Goal: Task Accomplishment & Management: Use online tool/utility

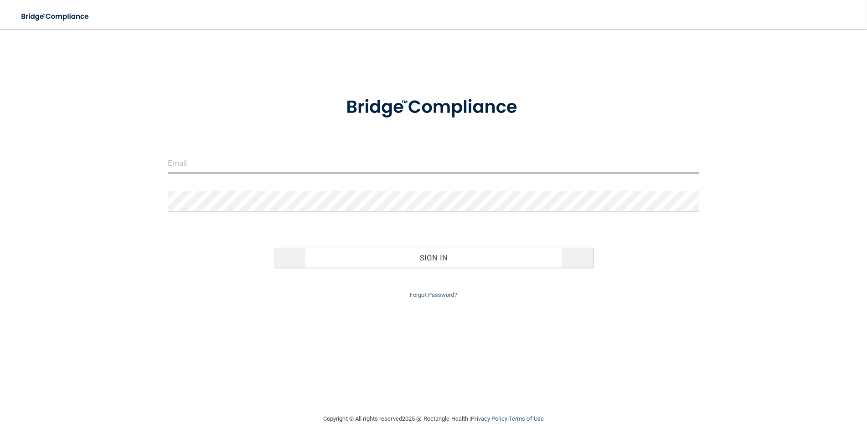
type input "[EMAIL_ADDRESS][DOMAIN_NAME]"
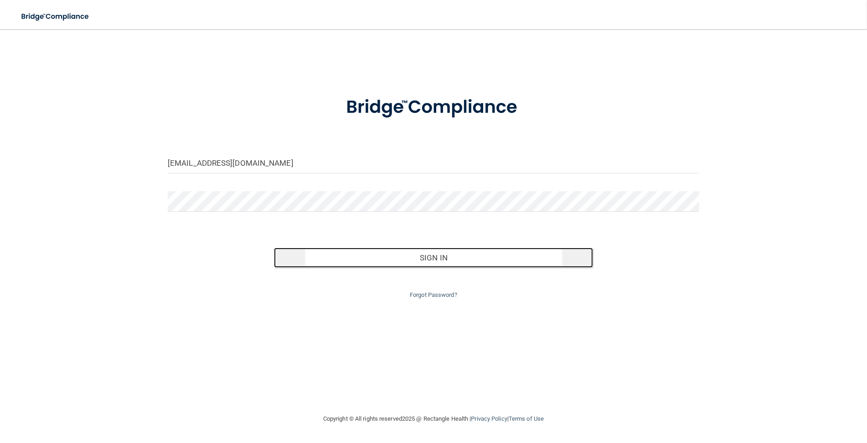
click at [393, 254] on button "Sign In" at bounding box center [433, 258] width 319 height 20
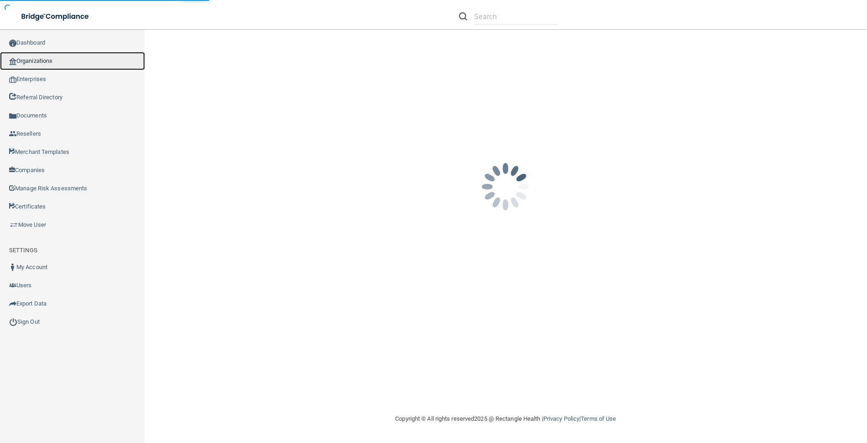
click at [67, 60] on link "Organizations" at bounding box center [72, 61] width 145 height 18
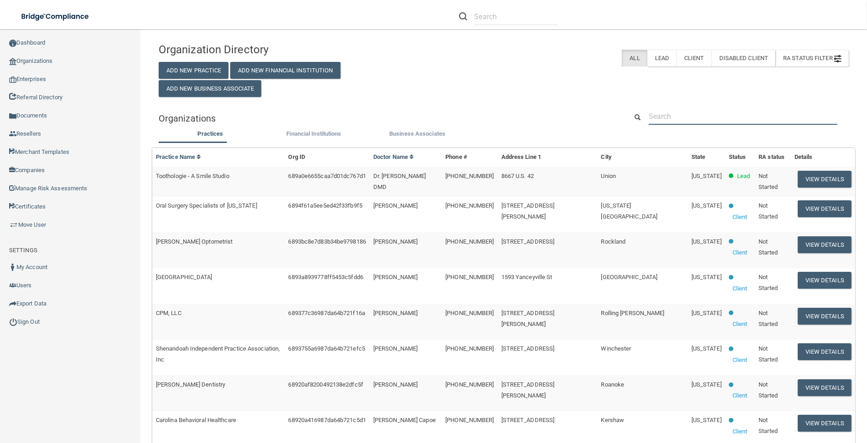
click at [681, 110] on input "text" at bounding box center [743, 116] width 189 height 17
paste input "[PERSON_NAME][EMAIL_ADDRESS][DOMAIN_NAME]"
type input "[PERSON_NAME][EMAIL_ADDRESS][DOMAIN_NAME]"
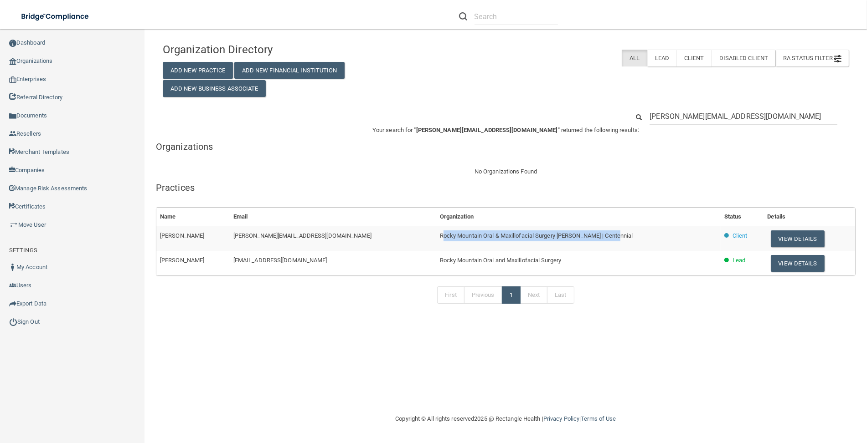
drag, startPoint x: 566, startPoint y: 237, endPoint x: 390, endPoint y: 239, distance: 175.9
click at [436, 239] on td "Rocky Mountain Oral & Maxillofacial Surgery [PERSON_NAME] | Centennial" at bounding box center [578, 239] width 284 height 25
click at [440, 237] on span "Rocky Mountain Oral & Maxillofacial Surgery [PERSON_NAME] | Centennial" at bounding box center [536, 235] width 193 height 7
drag, startPoint x: 386, startPoint y: 236, endPoint x: 528, endPoint y: 235, distance: 142.2
click at [528, 235] on span "Rocky Mountain Oral & Maxillofacial Surgery [PERSON_NAME] | Centennial" at bounding box center [536, 235] width 193 height 7
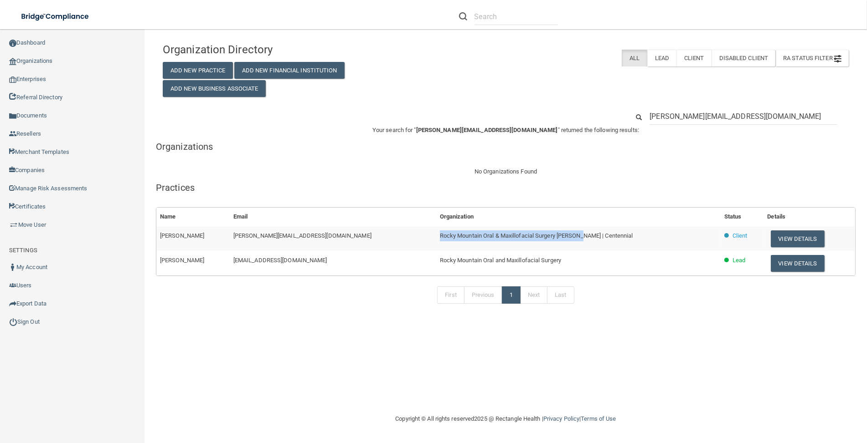
copy span "Rocky Mountain Oral & Maxillofacial Surgery [PERSON_NAME]"
drag, startPoint x: 763, startPoint y: 236, endPoint x: 748, endPoint y: 234, distance: 15.1
click at [771, 236] on button "View Details" at bounding box center [798, 239] width 54 height 17
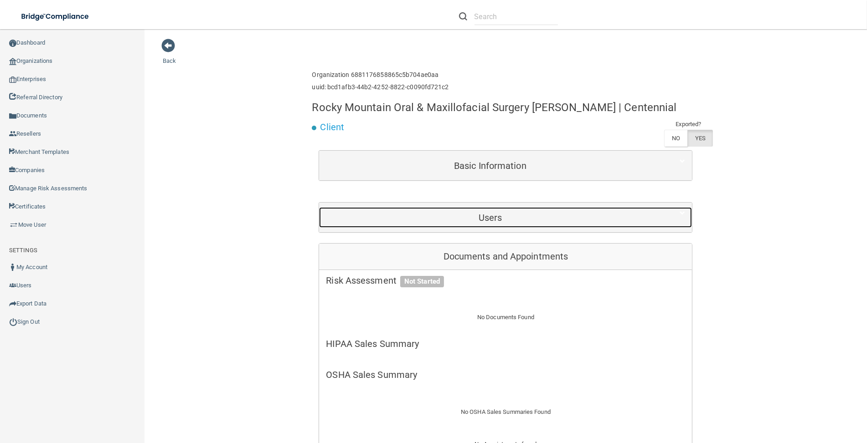
click at [400, 221] on h5 "Users" at bounding box center [490, 218] width 328 height 10
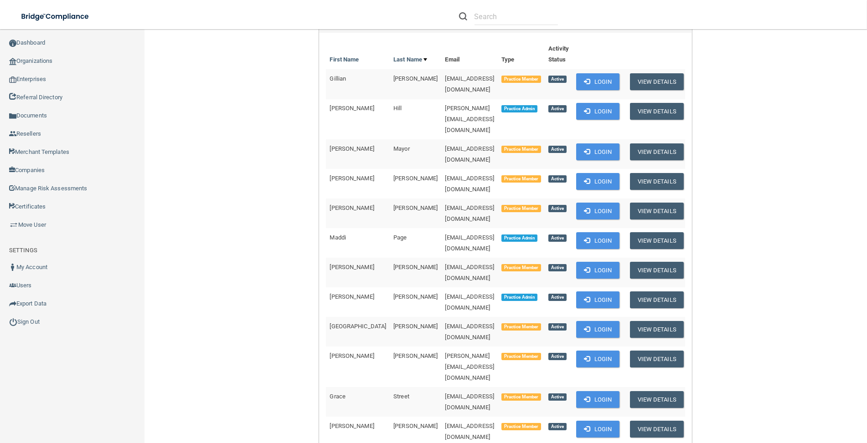
scroll to position [202, 0]
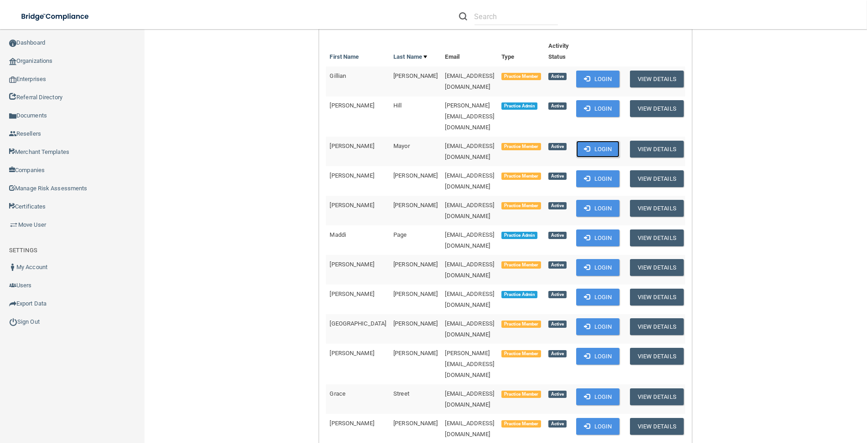
click at [584, 146] on span at bounding box center [587, 149] width 6 height 6
click at [591, 141] on button "Login" at bounding box center [597, 149] width 43 height 17
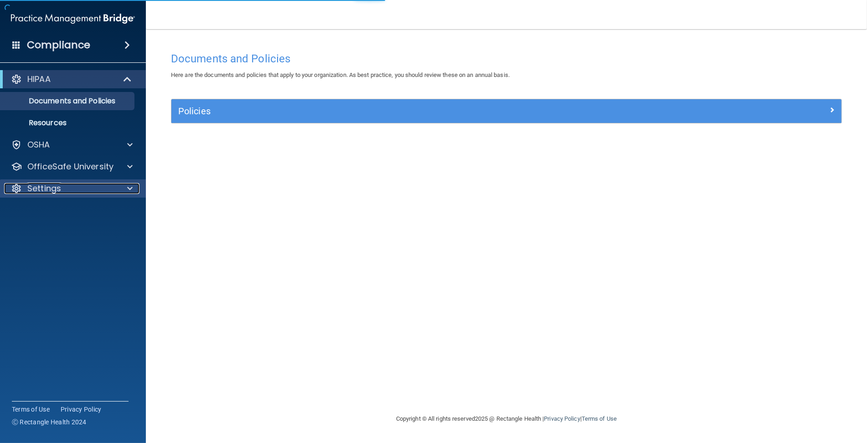
click at [92, 191] on div "Settings" at bounding box center [60, 188] width 113 height 11
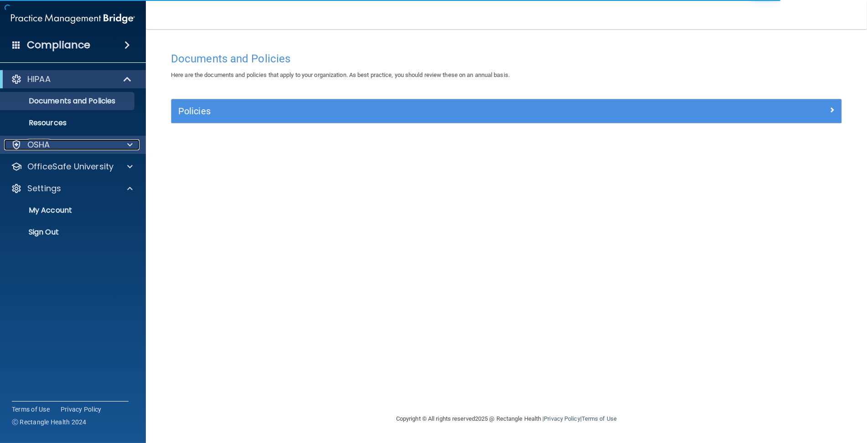
click at [93, 142] on div "OSHA" at bounding box center [60, 144] width 113 height 11
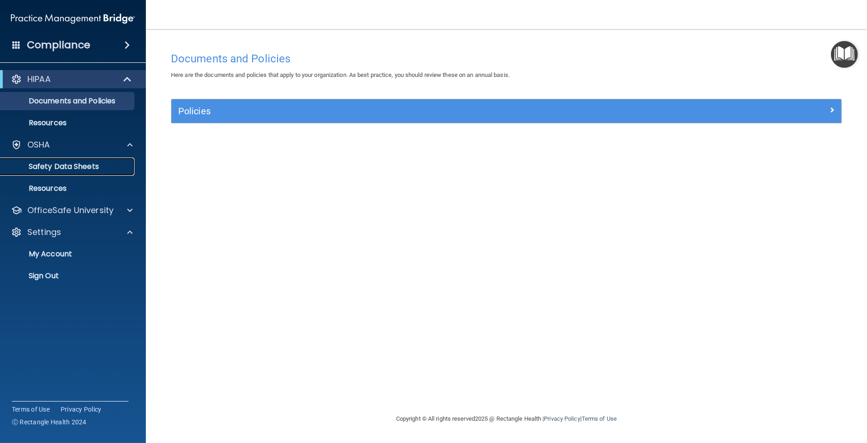
click at [90, 165] on p "Safety Data Sheets" at bounding box center [68, 166] width 124 height 9
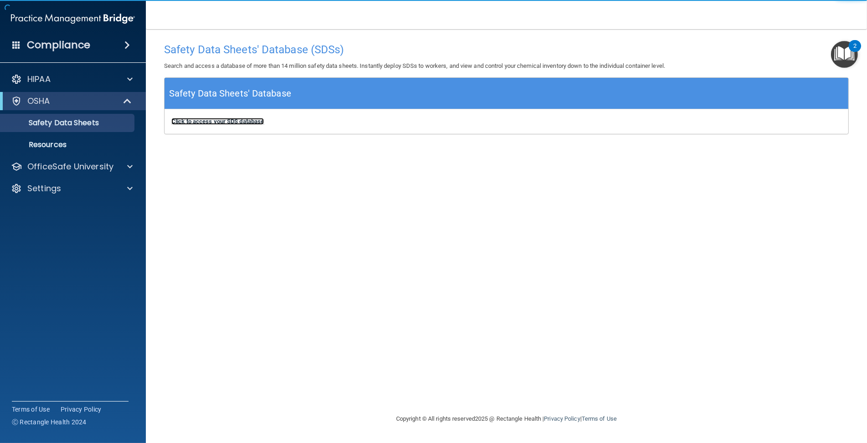
click at [208, 120] on b "Click to access your SDS database" at bounding box center [217, 121] width 93 height 7
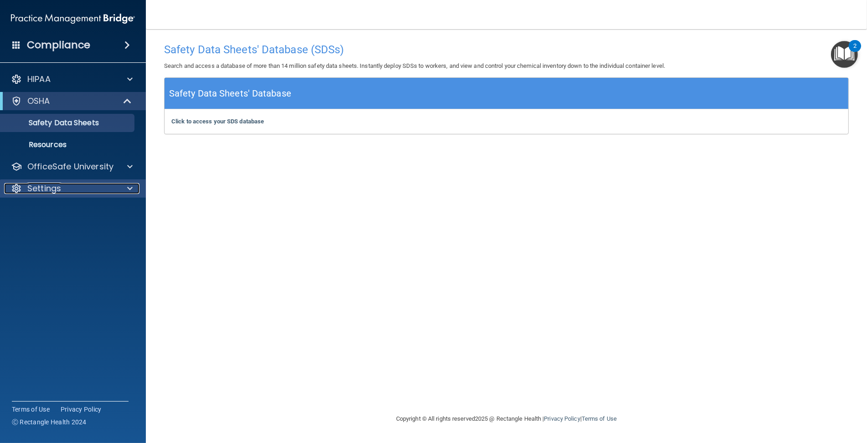
click at [98, 190] on div "Settings" at bounding box center [60, 188] width 113 height 11
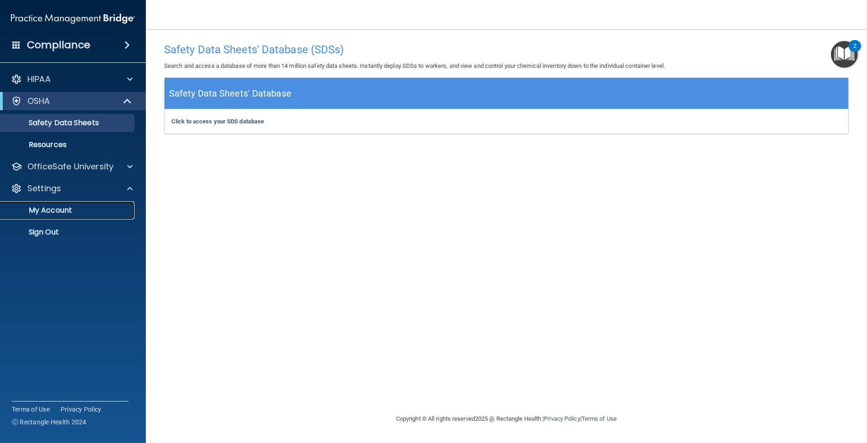
click at [77, 211] on p "My Account" at bounding box center [68, 210] width 124 height 9
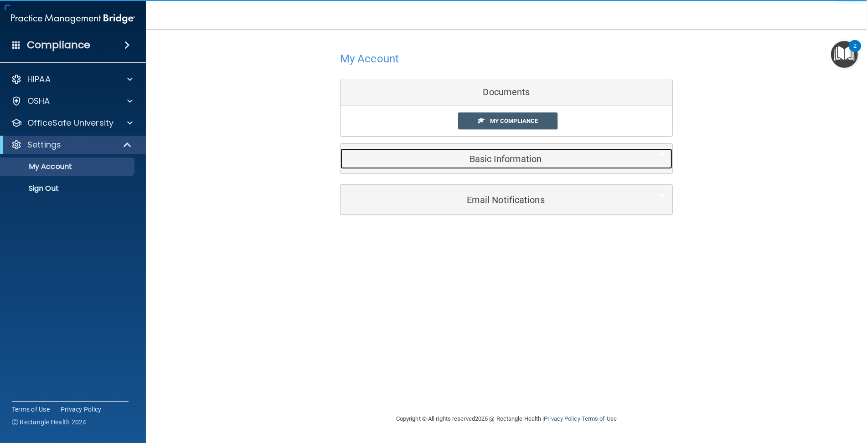
click at [424, 161] on h5 "Basic Information" at bounding box center [492, 159] width 290 height 10
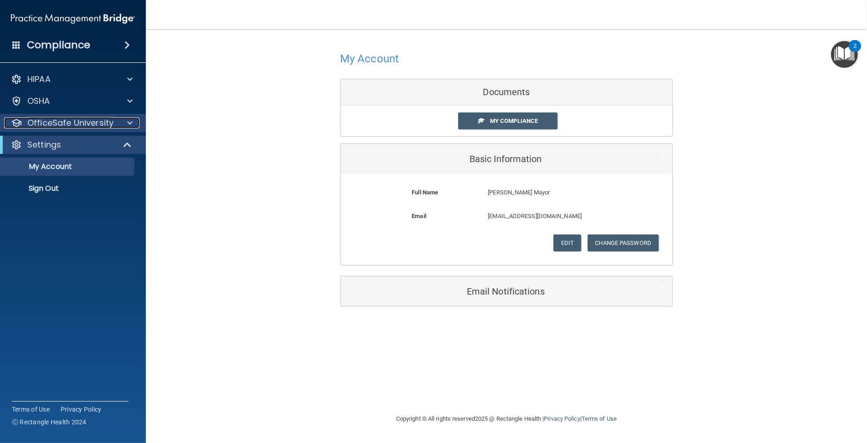
click at [74, 120] on p "OfficeSafe University" at bounding box center [70, 123] width 86 height 11
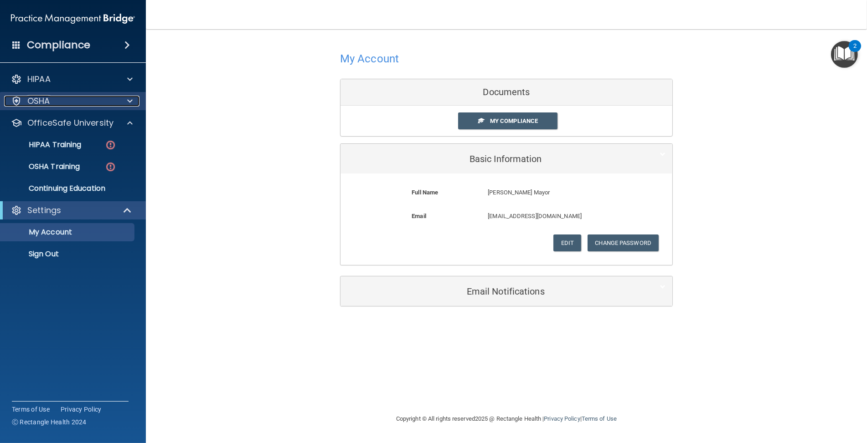
click at [80, 99] on div "OSHA" at bounding box center [60, 101] width 113 height 11
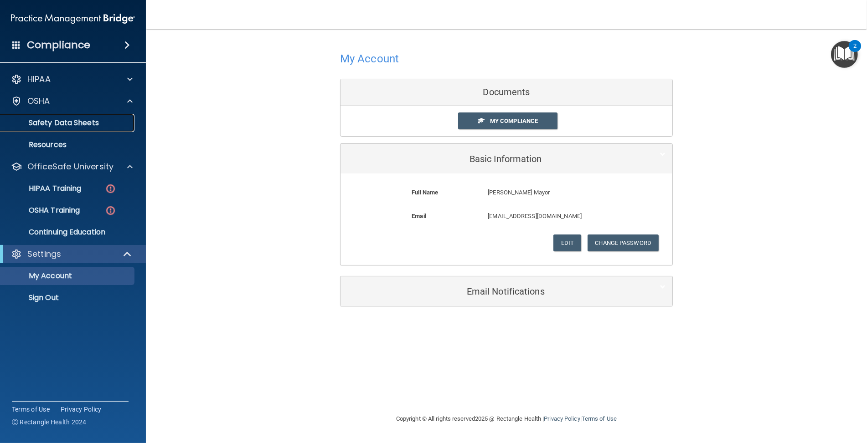
click at [80, 124] on p "Safety Data Sheets" at bounding box center [68, 123] width 124 height 9
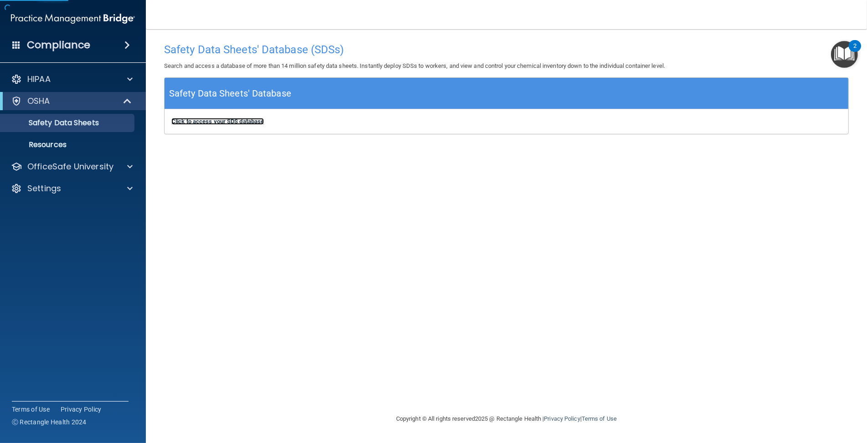
click at [214, 121] on b "Click to access your SDS database" at bounding box center [217, 121] width 93 height 7
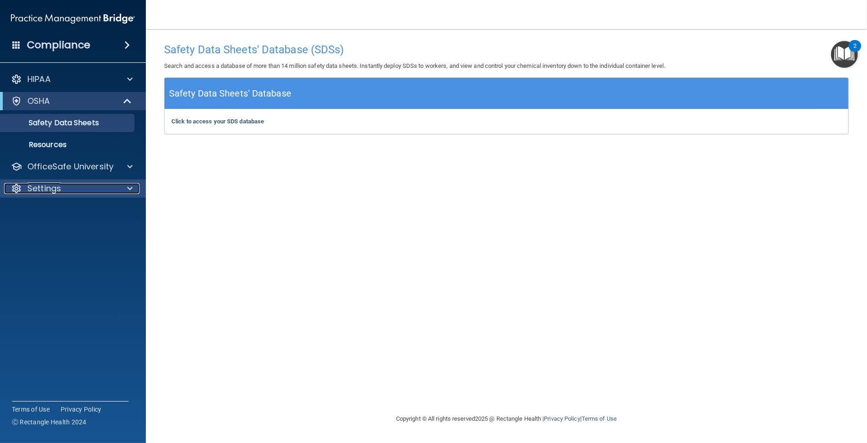
click at [94, 188] on div "Settings" at bounding box center [60, 188] width 113 height 11
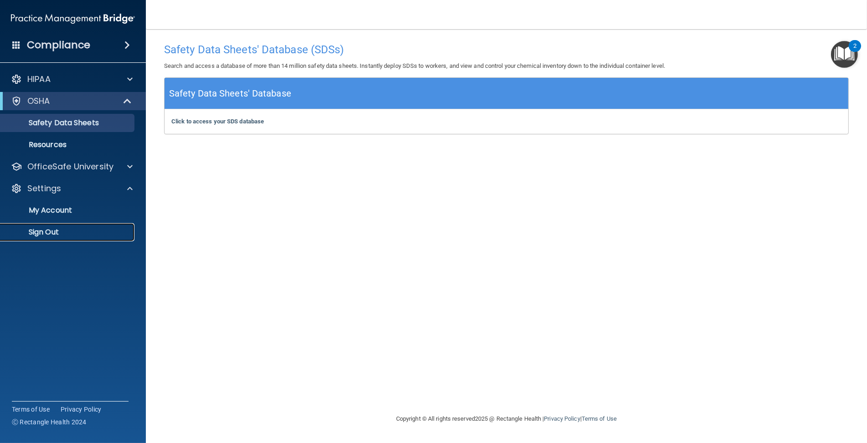
click at [58, 233] on p "Sign Out" at bounding box center [68, 232] width 124 height 9
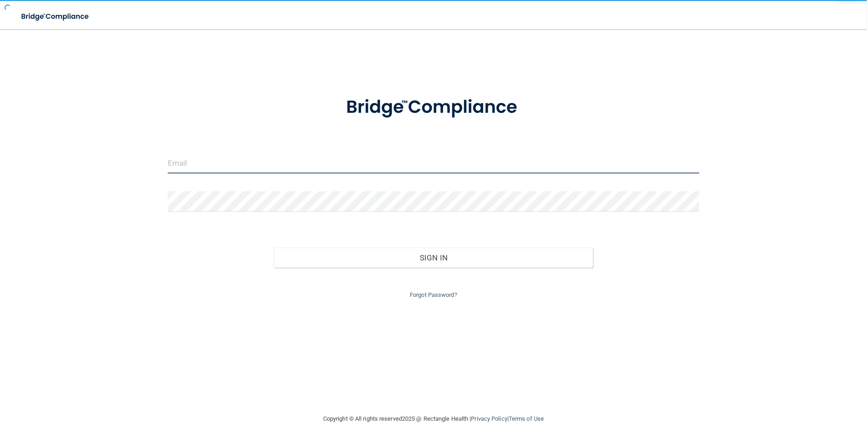
type input "[EMAIL_ADDRESS][DOMAIN_NAME]"
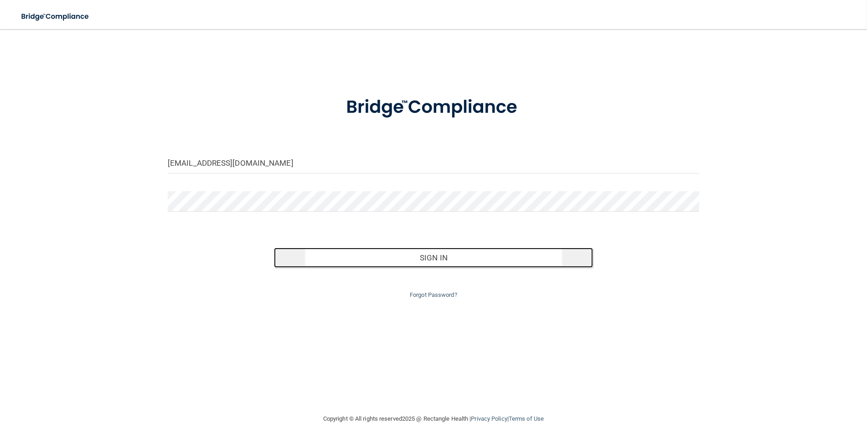
click at [338, 261] on button "Sign In" at bounding box center [433, 258] width 319 height 20
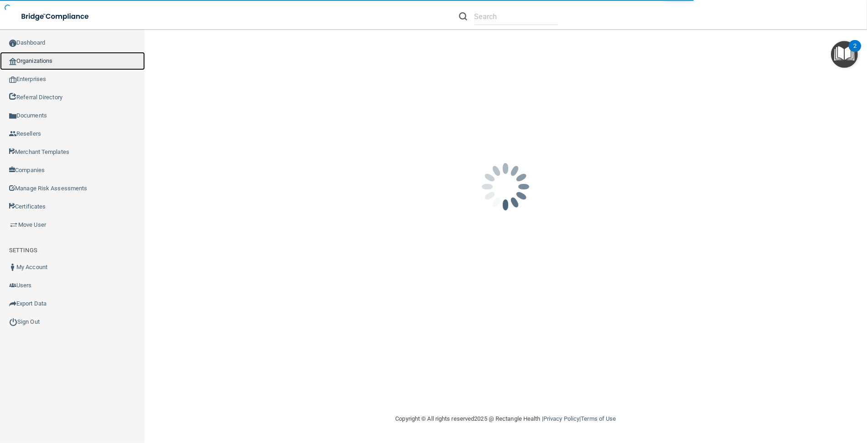
click at [52, 65] on link "Organizations" at bounding box center [72, 61] width 145 height 18
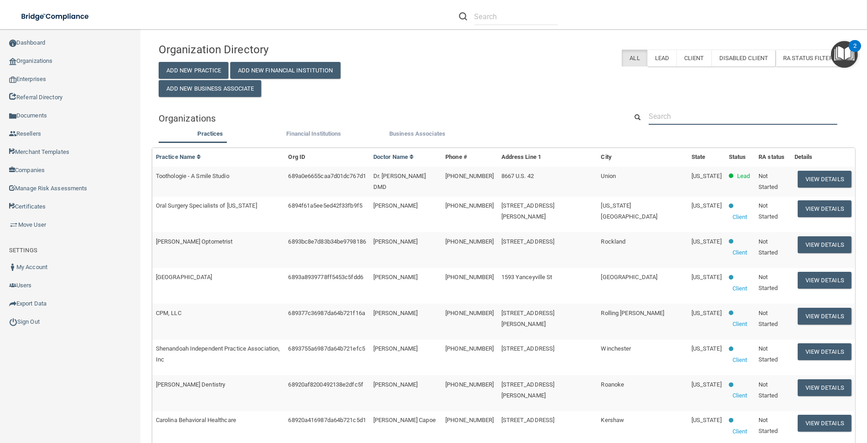
click at [666, 116] on input "text" at bounding box center [743, 116] width 189 height 17
paste input "drkapolka@applecreekvets.com"
type input "drkapolka@applecreekvets.com"
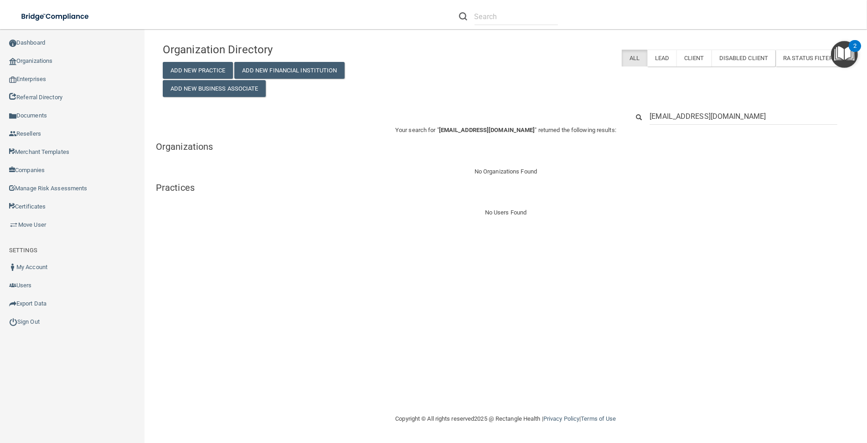
drag, startPoint x: 394, startPoint y: 193, endPoint x: 334, endPoint y: 72, distance: 135.8
click at [393, 193] on div "Your search for " drkapolka@applecreekvets.com " returned the following results…" at bounding box center [506, 171] width 700 height 93
